Goal: Task Accomplishment & Management: Use online tool/utility

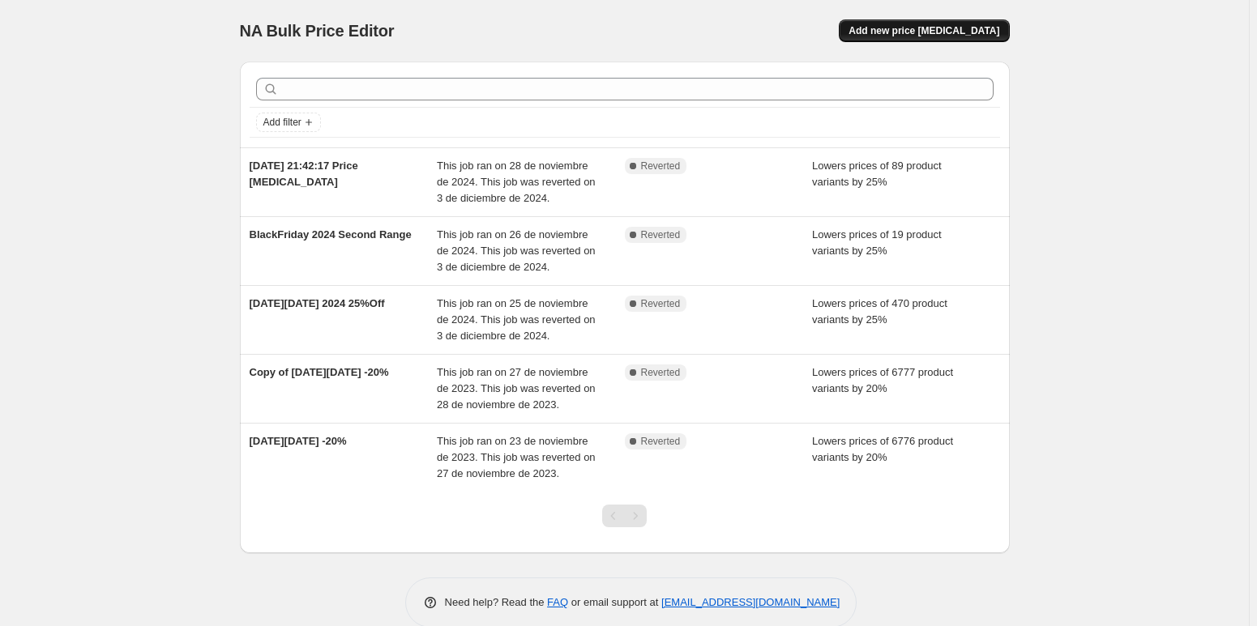
click at [947, 33] on span "Add new price [MEDICAL_DATA]" at bounding box center [923, 30] width 151 height 13
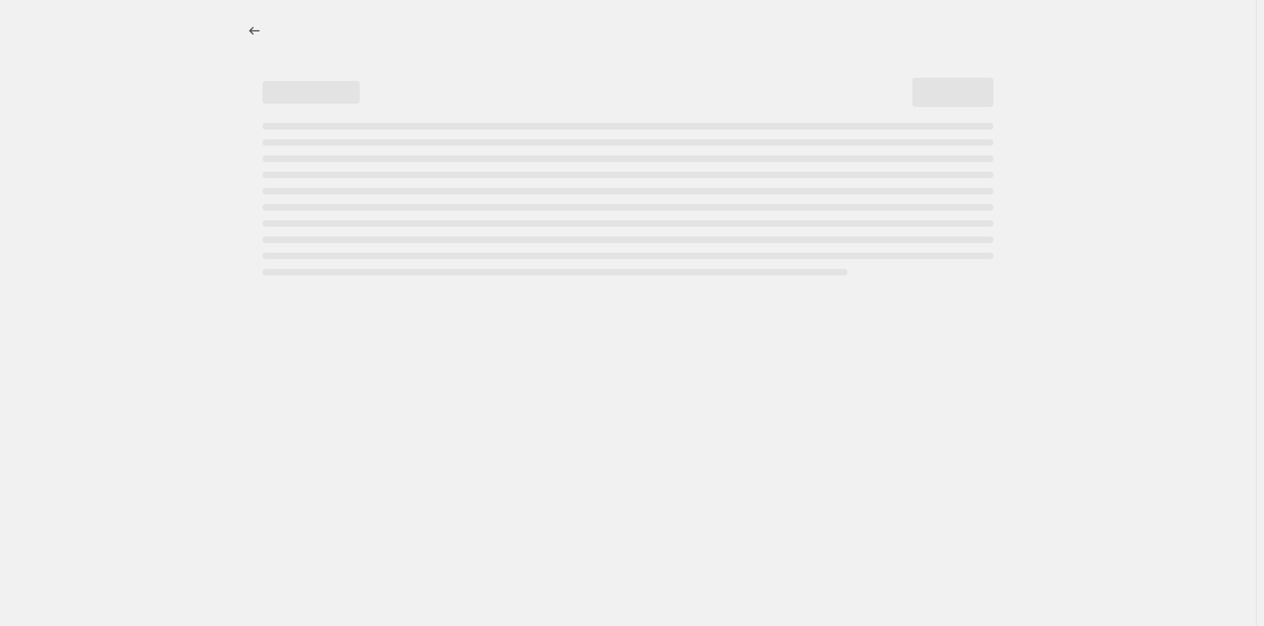
select select "percentage"
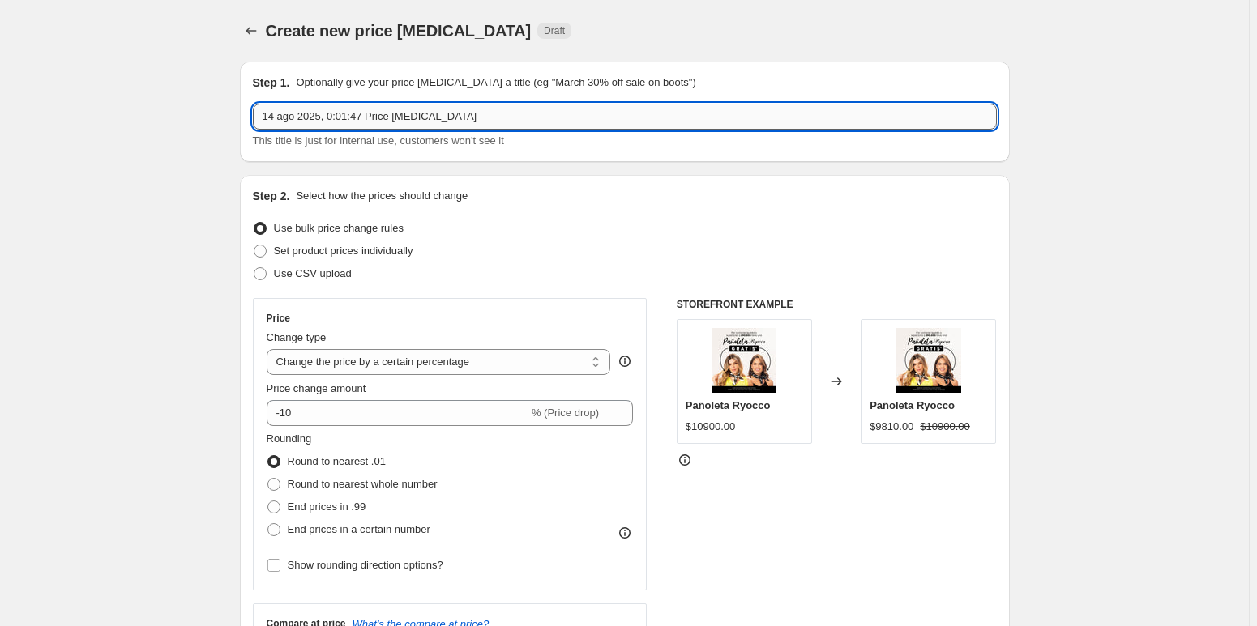
click at [475, 124] on input "14 ago 2025, 0:01:47 Price [MEDICAL_DATA]" at bounding box center [625, 117] width 744 height 26
type input "aniversario"
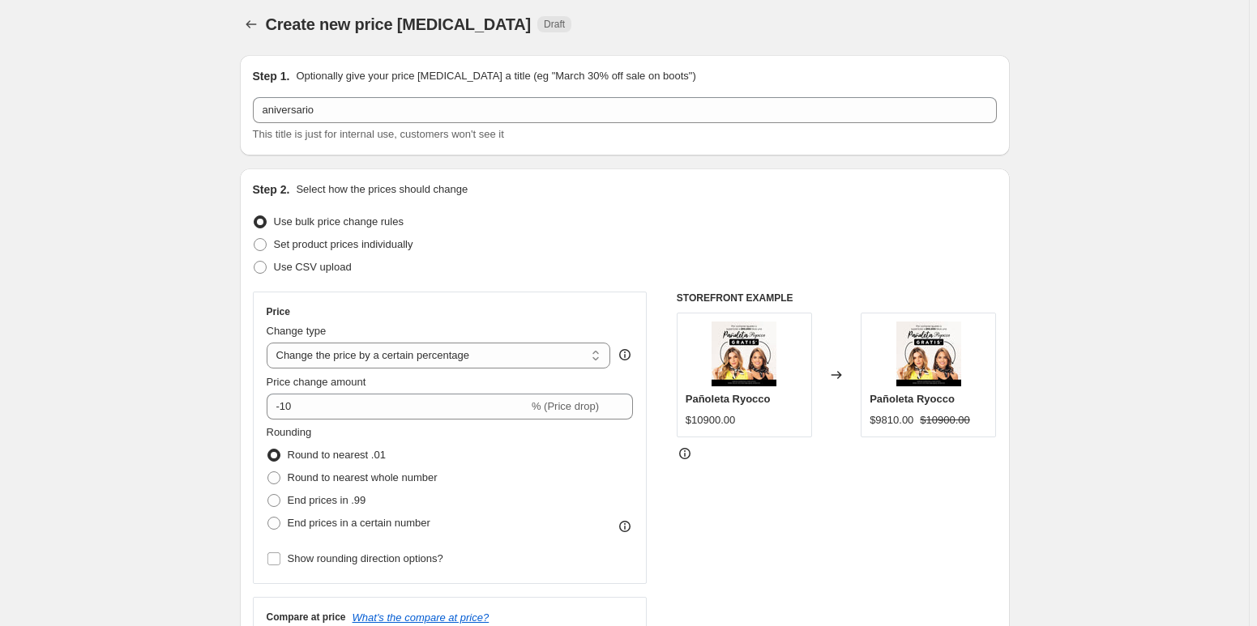
scroll to position [7, 0]
click at [544, 355] on select "Change the price to a certain amount Change the price by a certain amount Chang…" at bounding box center [439, 355] width 344 height 26
click at [269, 342] on select "Change the price to a certain amount Change the price by a certain amount Chang…" at bounding box center [439, 355] width 344 height 26
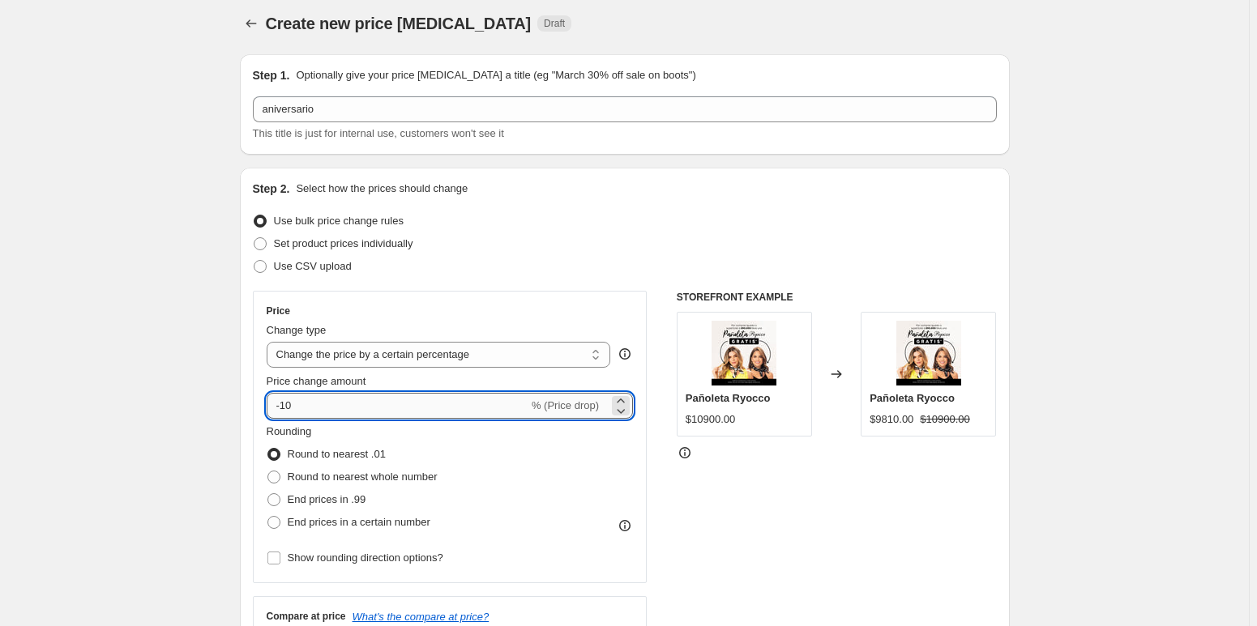
click at [389, 409] on input "-10" at bounding box center [398, 406] width 262 height 26
type input "20"
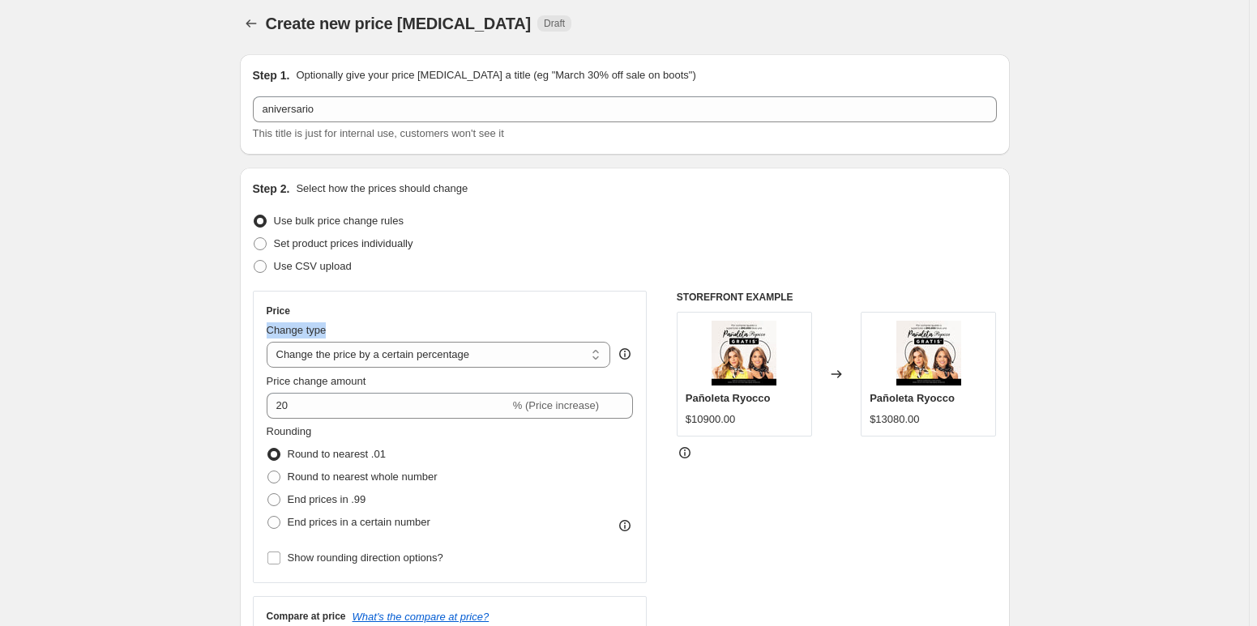
click at [458, 322] on div "Change type" at bounding box center [439, 330] width 344 height 16
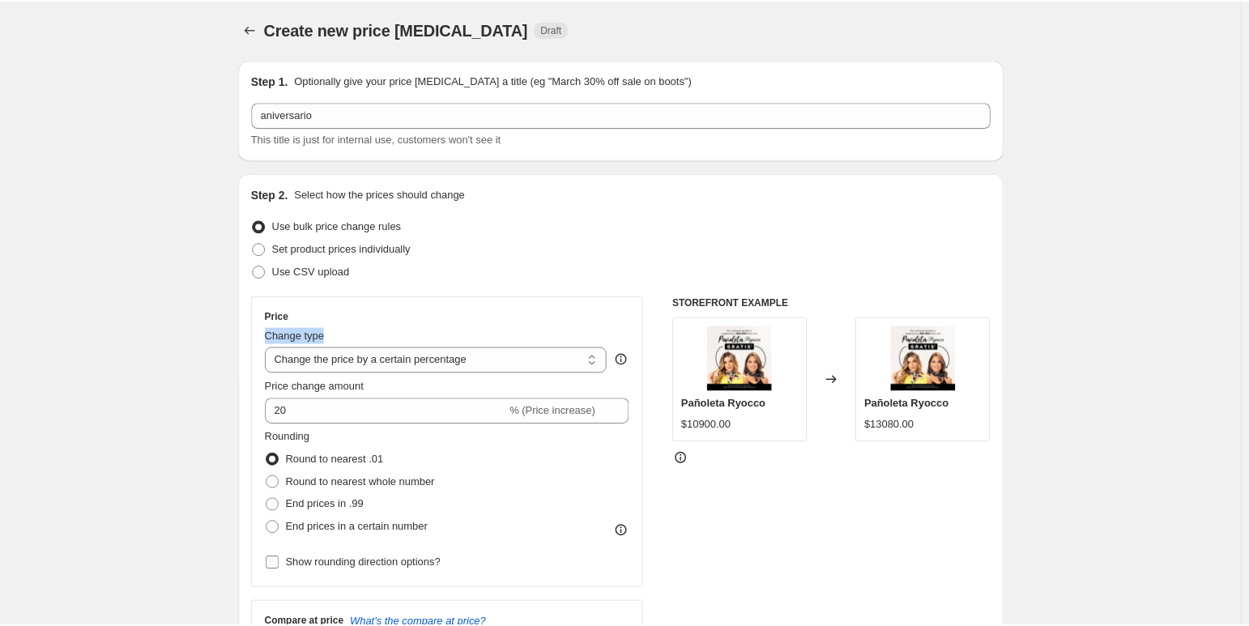
scroll to position [0, 0]
